Goal: Information Seeking & Learning: Learn about a topic

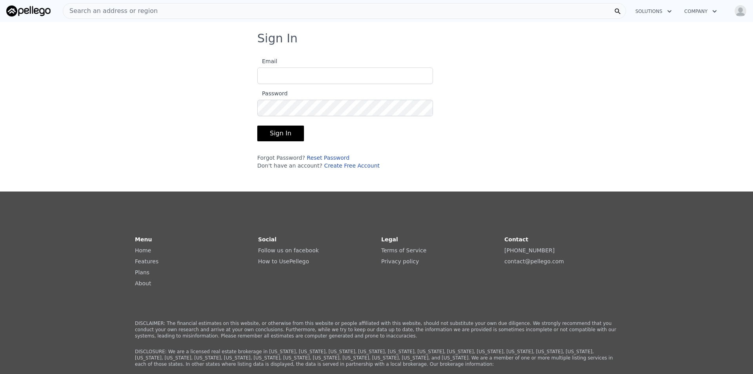
type input "[EMAIL_ADDRESS][DOMAIN_NAME]"
click at [280, 136] on button "Sign In" at bounding box center [280, 133] width 47 height 16
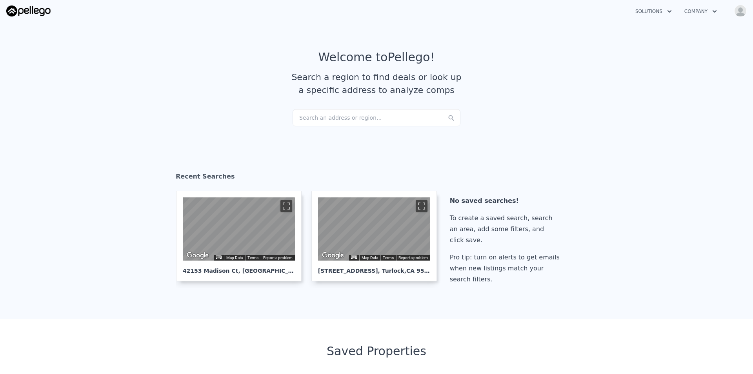
click at [343, 124] on div "Search an address or region..." at bounding box center [376, 117] width 168 height 17
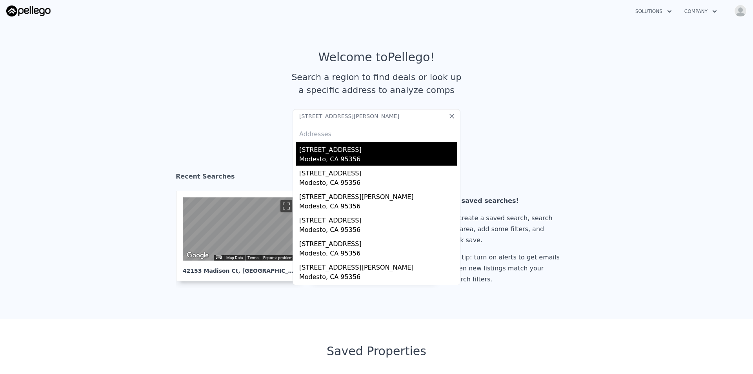
type input "[STREET_ADDRESS][PERSON_NAME]"
click at [356, 149] on div "[STREET_ADDRESS]" at bounding box center [378, 148] width 158 height 13
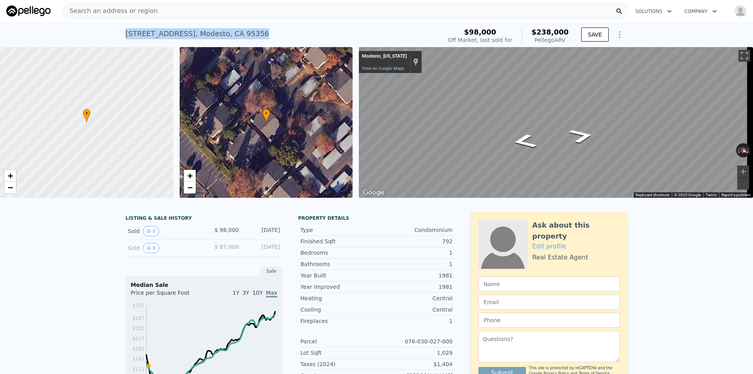
drag, startPoint x: 278, startPoint y: 31, endPoint x: 120, endPoint y: 28, distance: 158.4
click at [120, 28] on div "[STREET_ADDRESS] Sold [DATE] for $98k (~ARV $238k ) $98,000 Off Market, last so…" at bounding box center [376, 34] width 753 height 25
copy div "[STREET_ADDRESS]"
click at [196, 0] on nav "Search an address or region Solutions Company Open main menu Open user menu" at bounding box center [376, 11] width 753 height 22
click at [192, 11] on div "Search an address or region" at bounding box center [345, 11] width 565 height 16
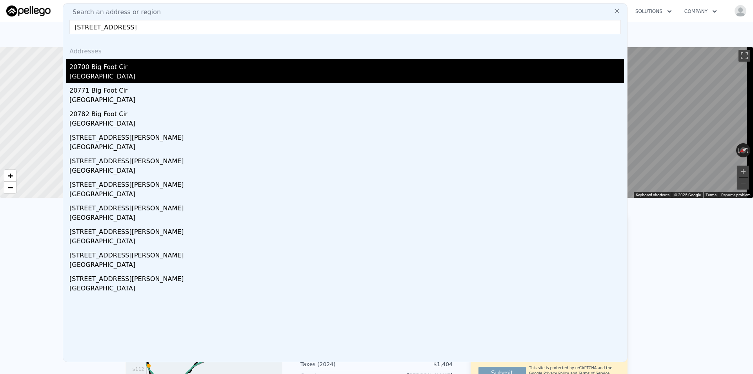
type input "[STREET_ADDRESS]"
click at [189, 67] on div "20700 Big Foot Cir" at bounding box center [346, 65] width 554 height 13
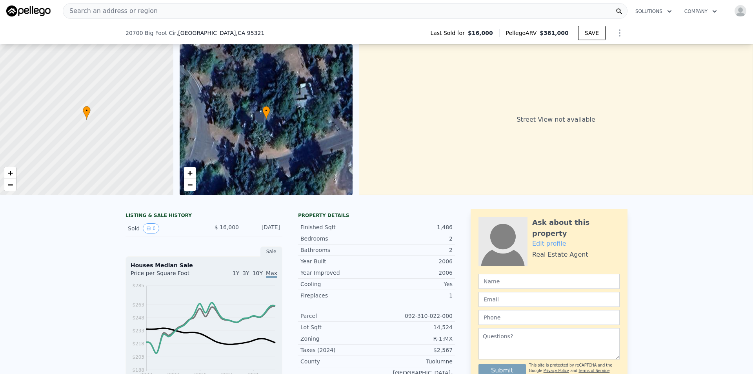
drag, startPoint x: 661, startPoint y: 158, endPoint x: 664, endPoint y: 53, distance: 104.7
